Goal: Task Accomplishment & Management: Use online tool/utility

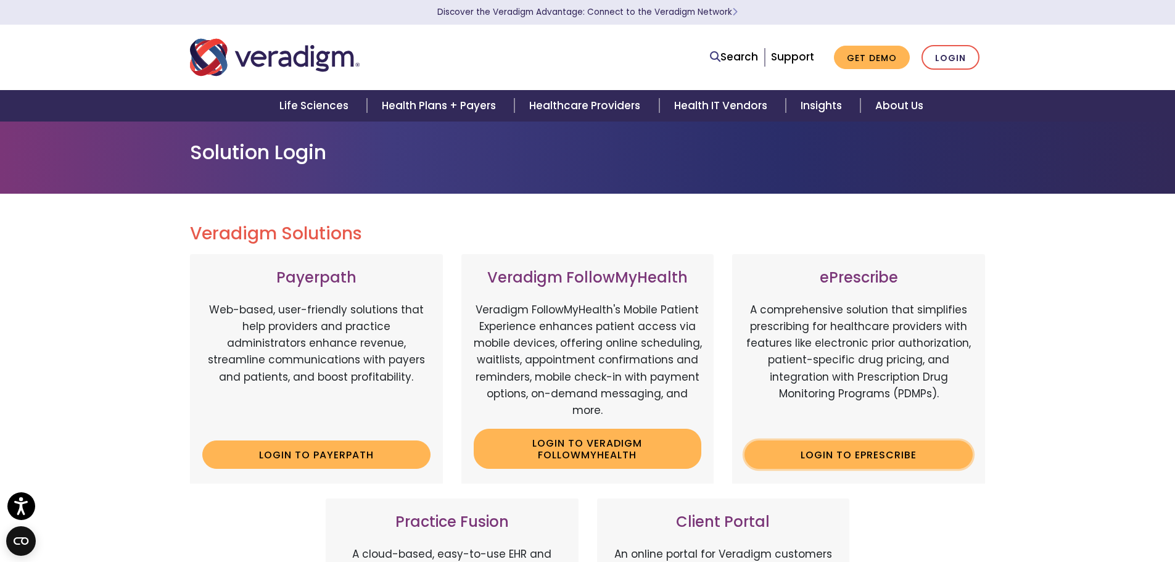
click at [841, 454] on link "Login to ePrescribe" at bounding box center [858, 454] width 228 height 28
click at [906, 468] on link "Login to ePrescribe" at bounding box center [858, 454] width 228 height 28
